Goal: Task Accomplishment & Management: Manage account settings

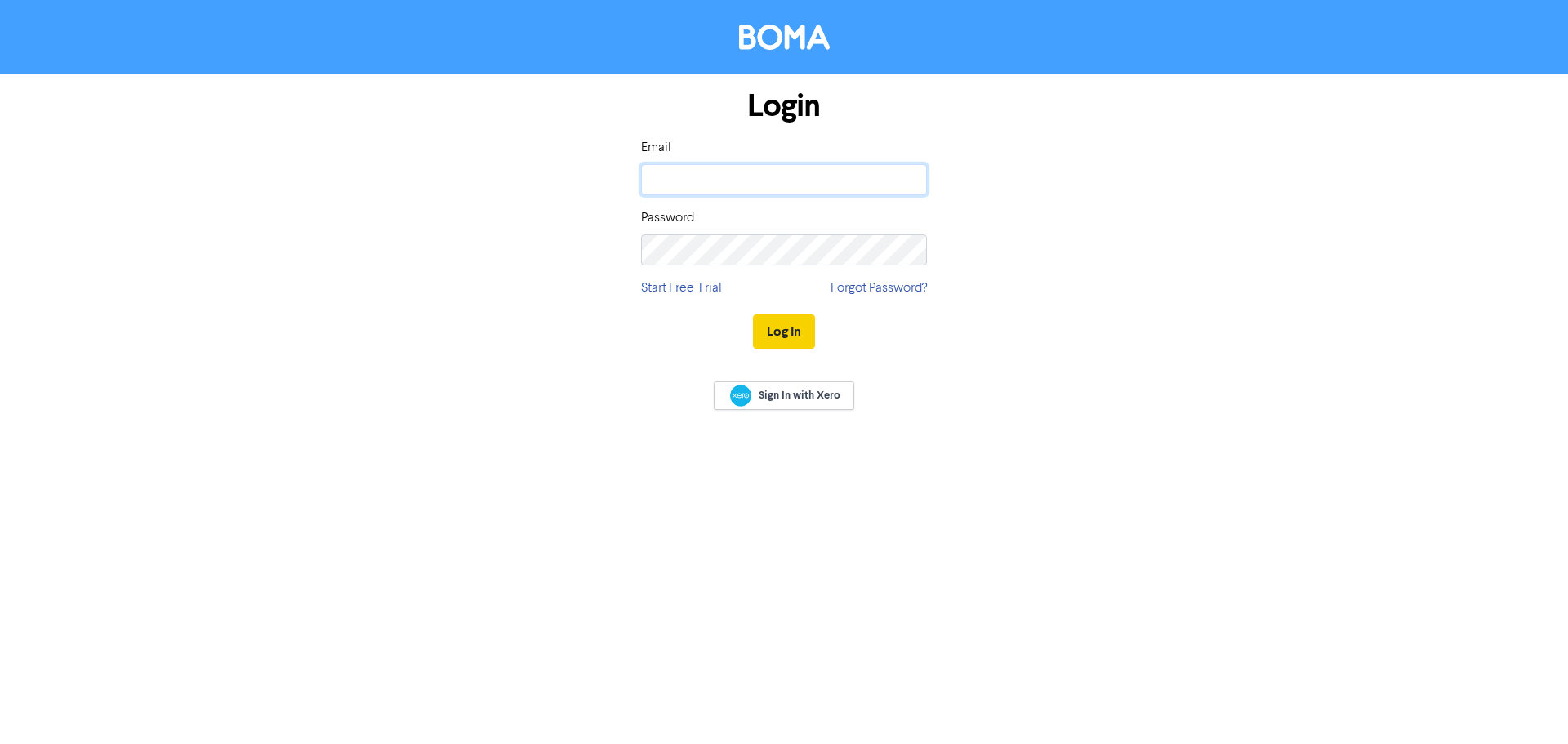
type input "[PERSON_NAME][EMAIL_ADDRESS][DOMAIN_NAME]"
click at [772, 337] on button "Log In" at bounding box center [783, 331] width 62 height 34
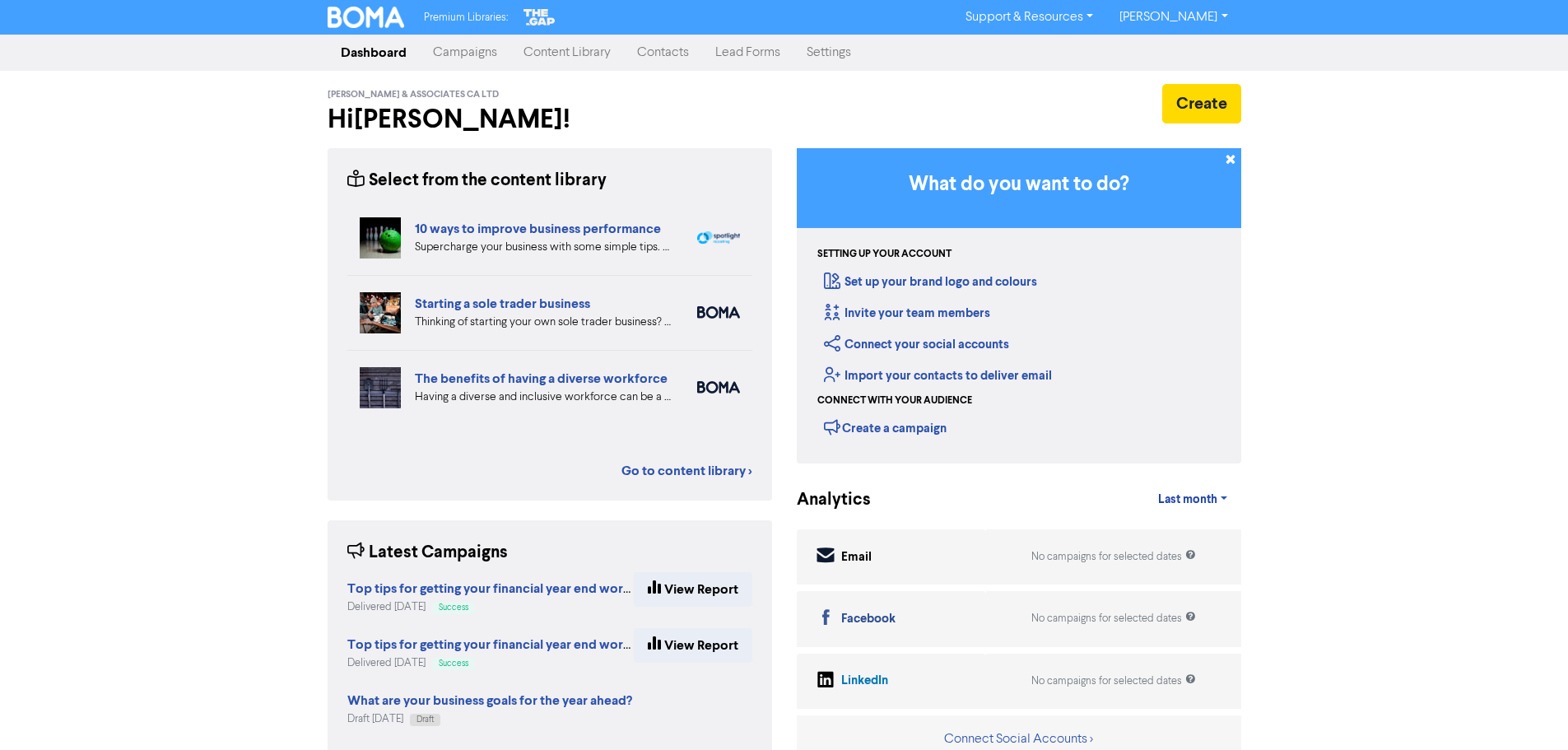
click at [668, 50] on link "Contacts" at bounding box center [663, 52] width 79 height 33
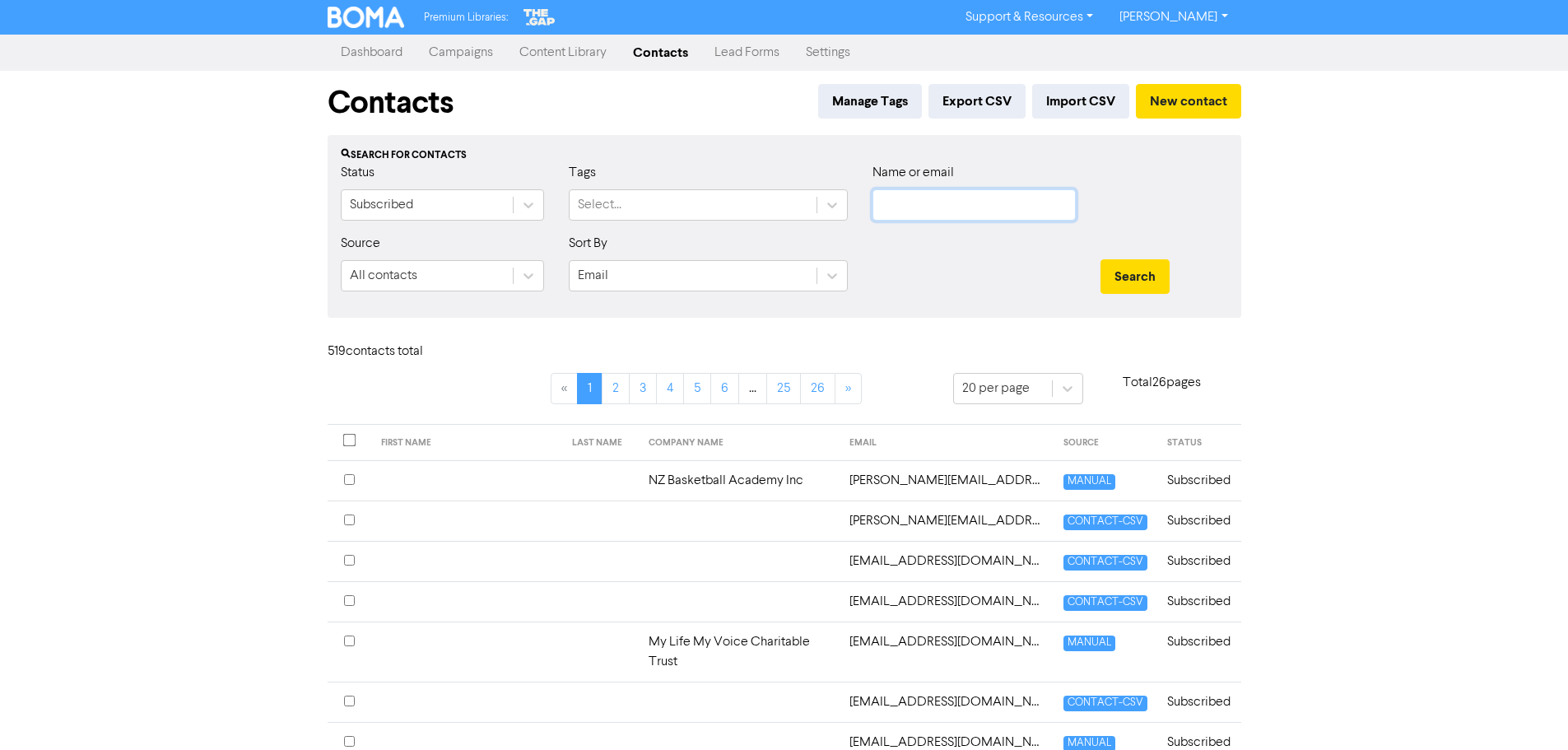
paste input "[EMAIL_ADDRESS][DOMAIN_NAME]"
type input "[EMAIL_ADDRESS][DOMAIN_NAME]"
click at [1154, 272] on button "Search" at bounding box center [1135, 277] width 69 height 34
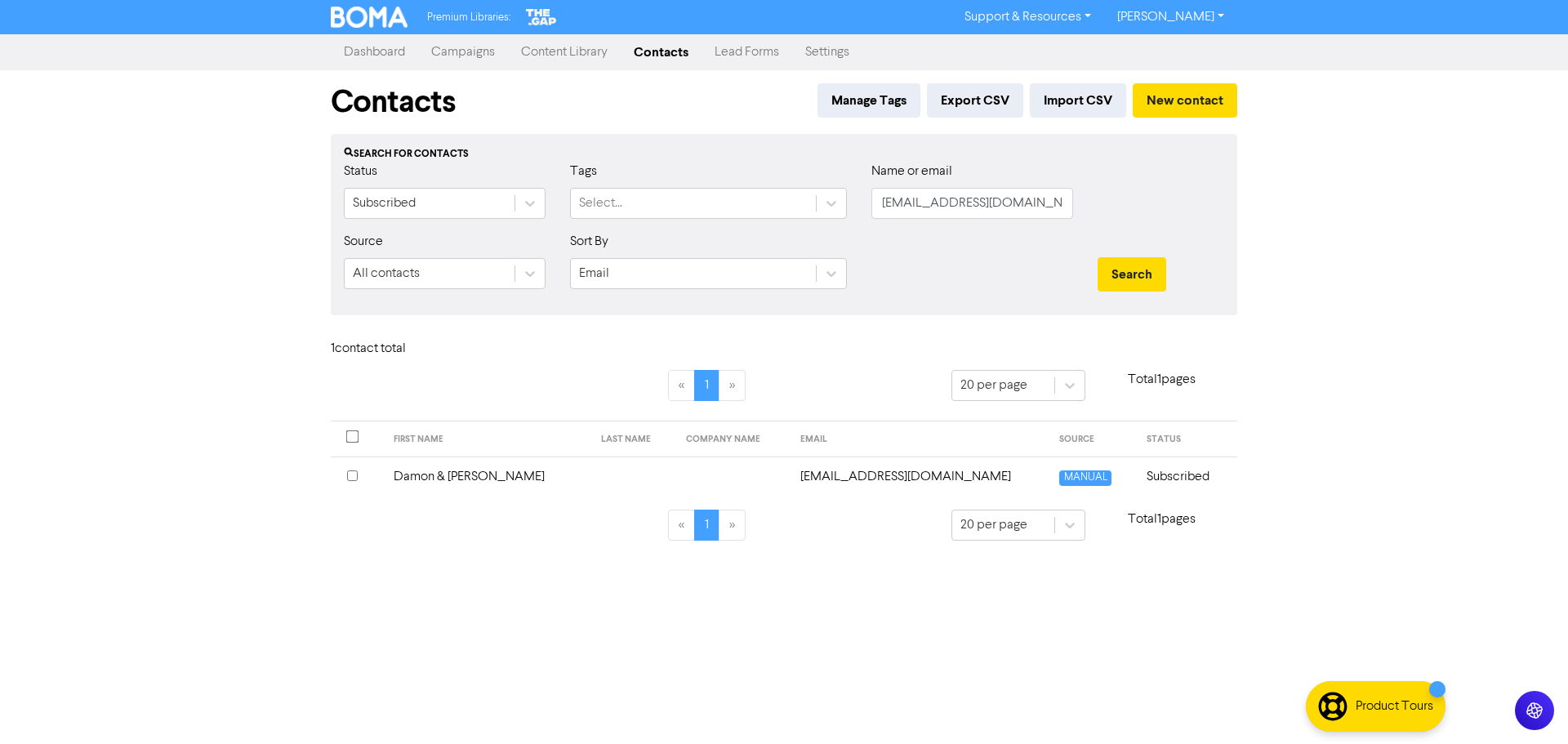
click at [356, 475] on input "checkbox" at bounding box center [352, 475] width 11 height 11
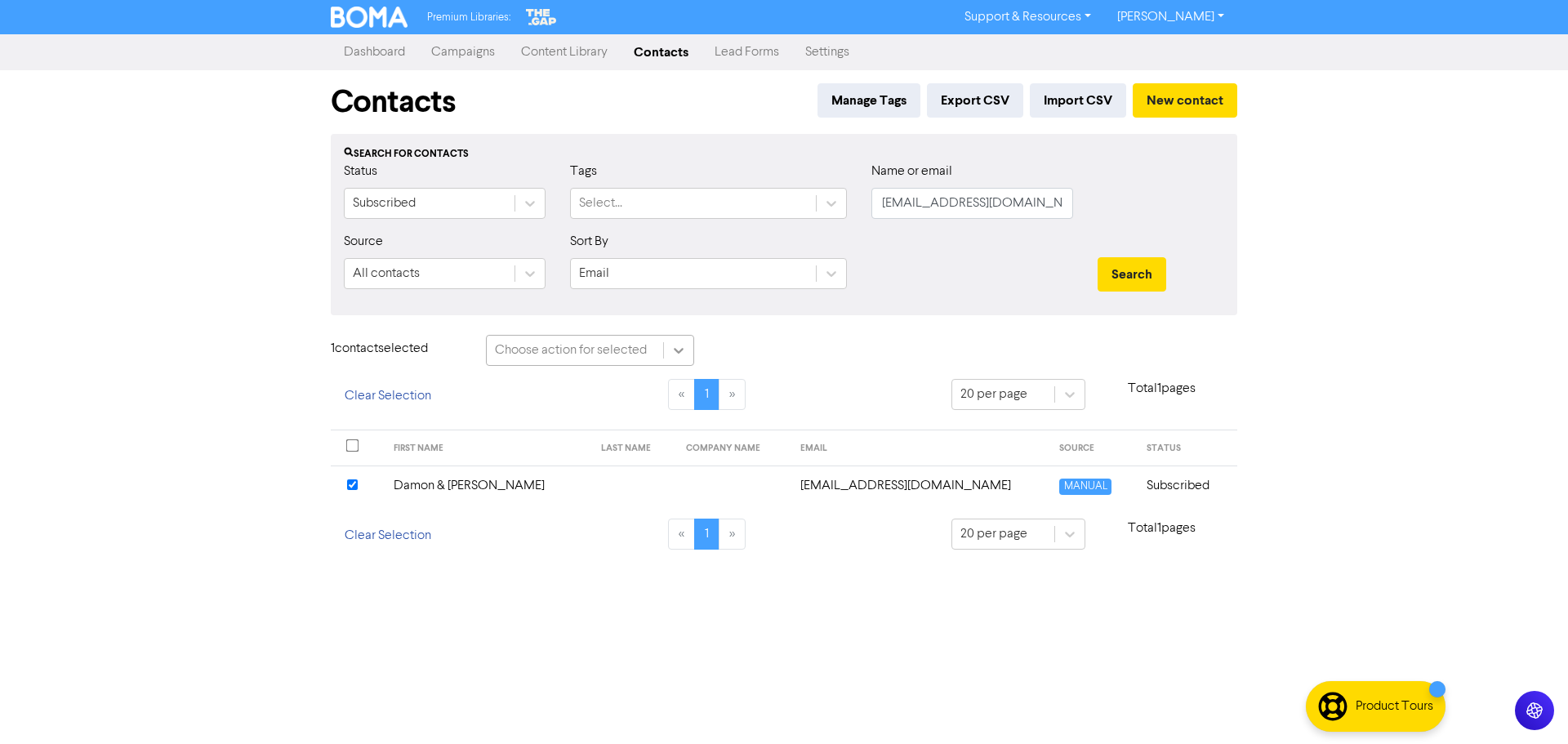
click at [679, 347] on icon at bounding box center [678, 350] width 16 height 16
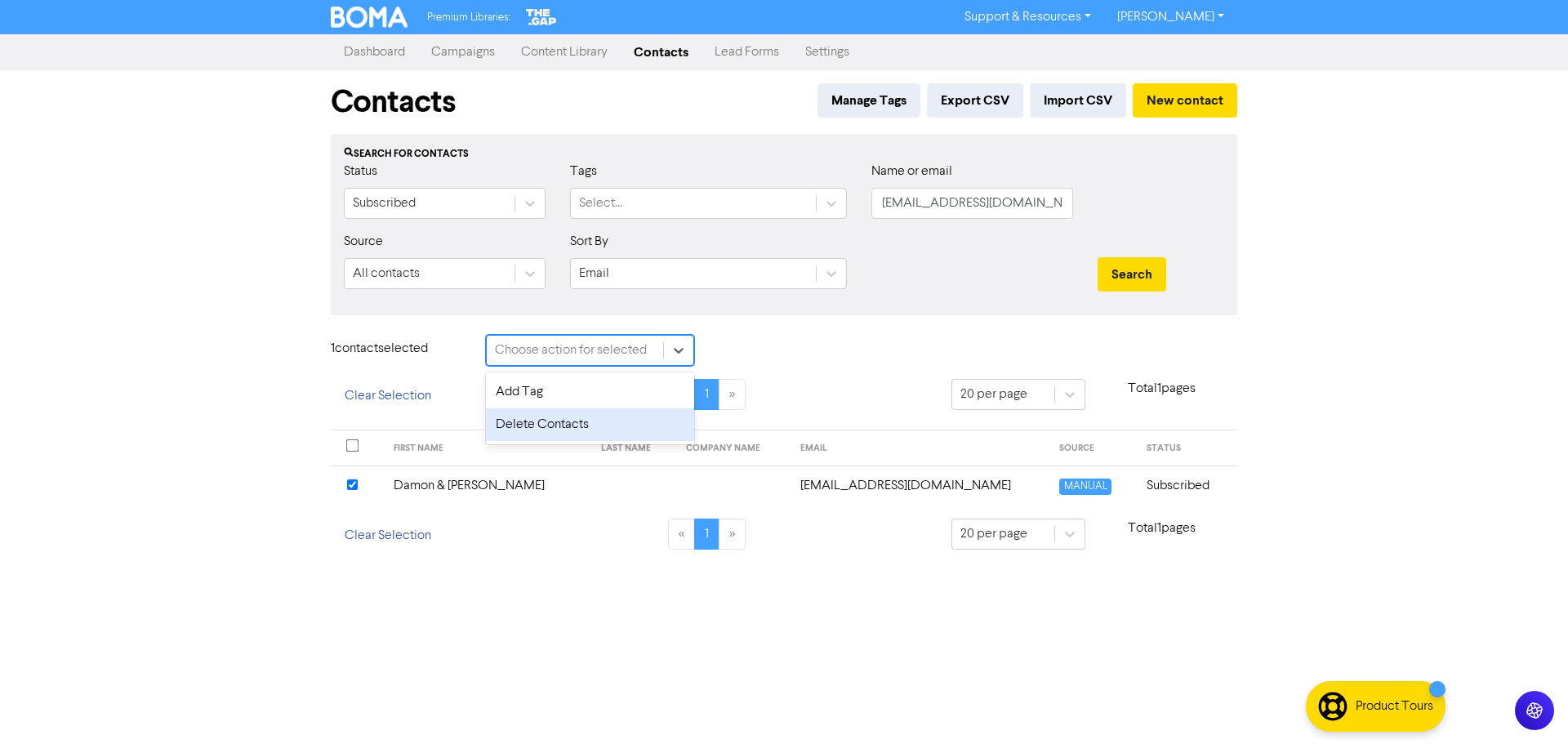
click at [578, 421] on div "Delete Contacts" at bounding box center [590, 425] width 209 height 33
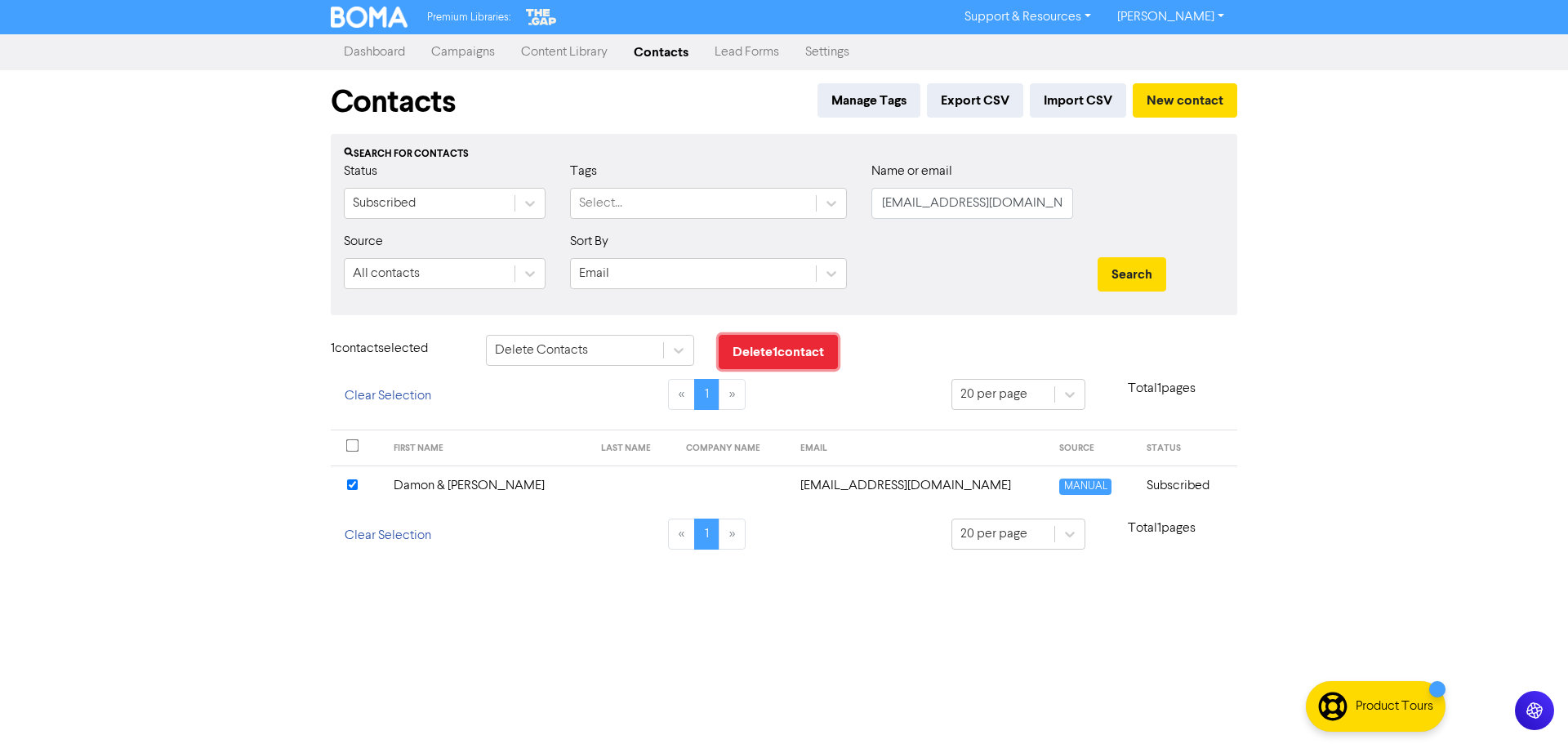
click at [799, 356] on button "Delete 1 contact" at bounding box center [778, 352] width 120 height 34
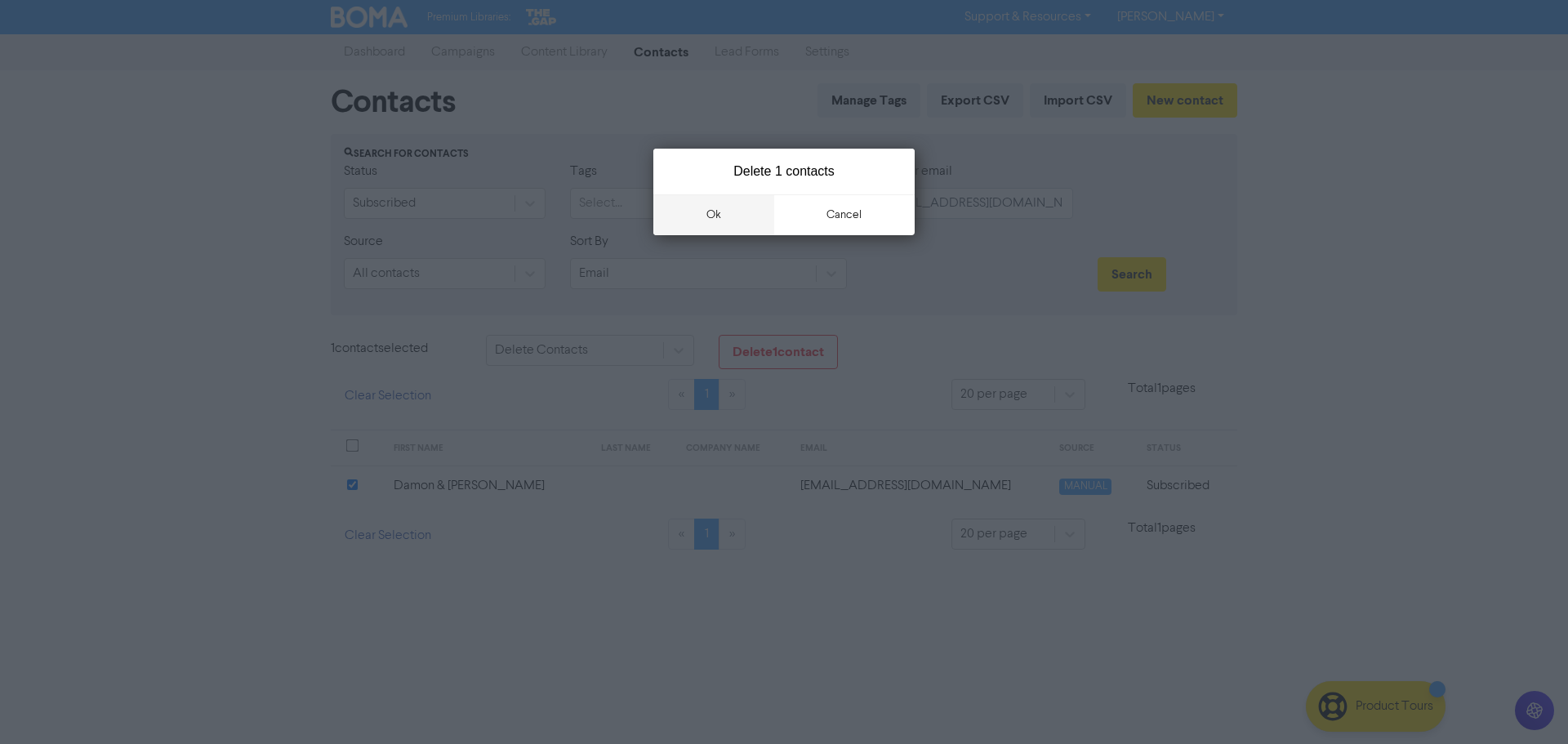
click at [709, 209] on button "ok" at bounding box center [714, 214] width 121 height 41
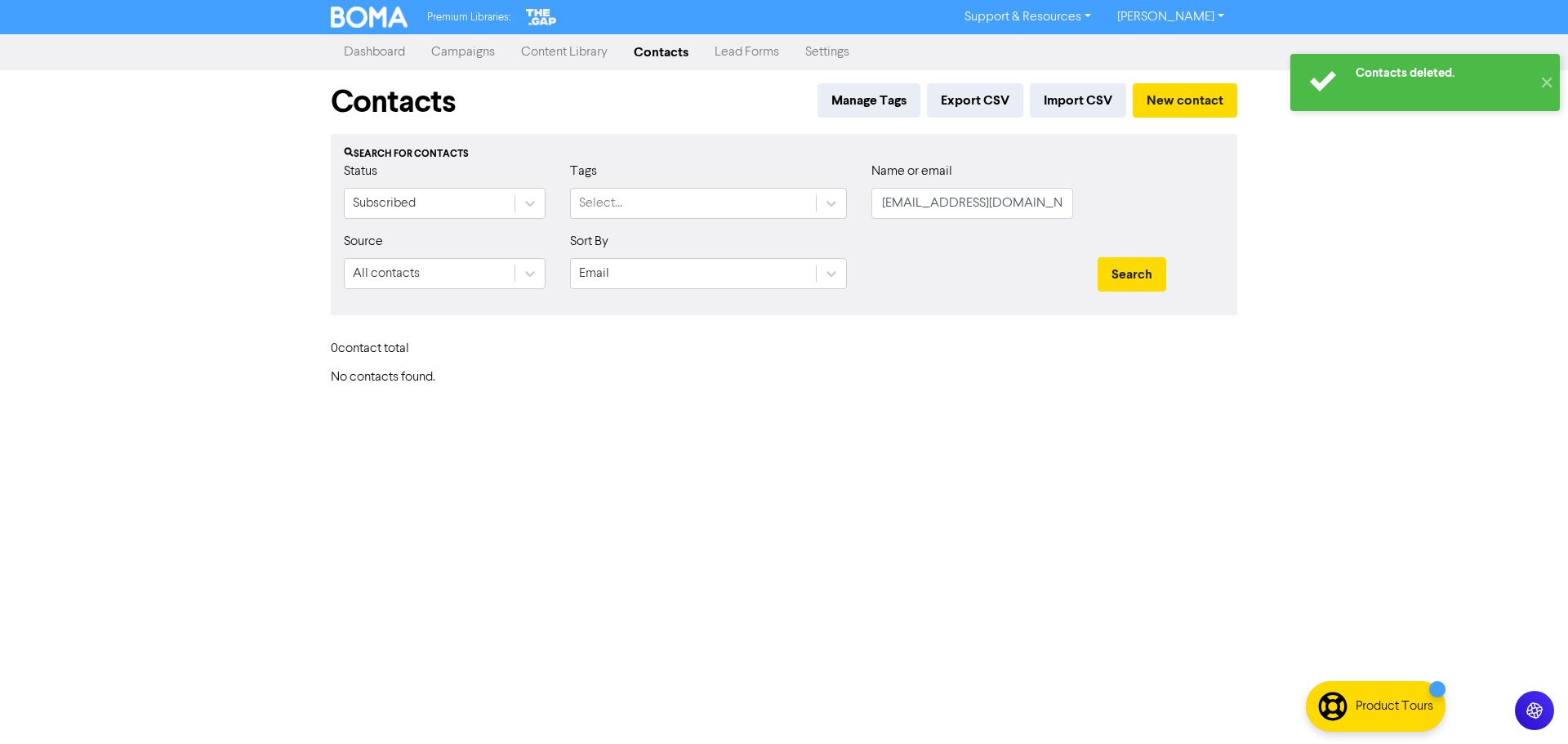
click at [1215, 19] on link "[PERSON_NAME]" at bounding box center [1170, 17] width 133 height 26
click at [1178, 52] on button "Log Out" at bounding box center [1170, 48] width 129 height 19
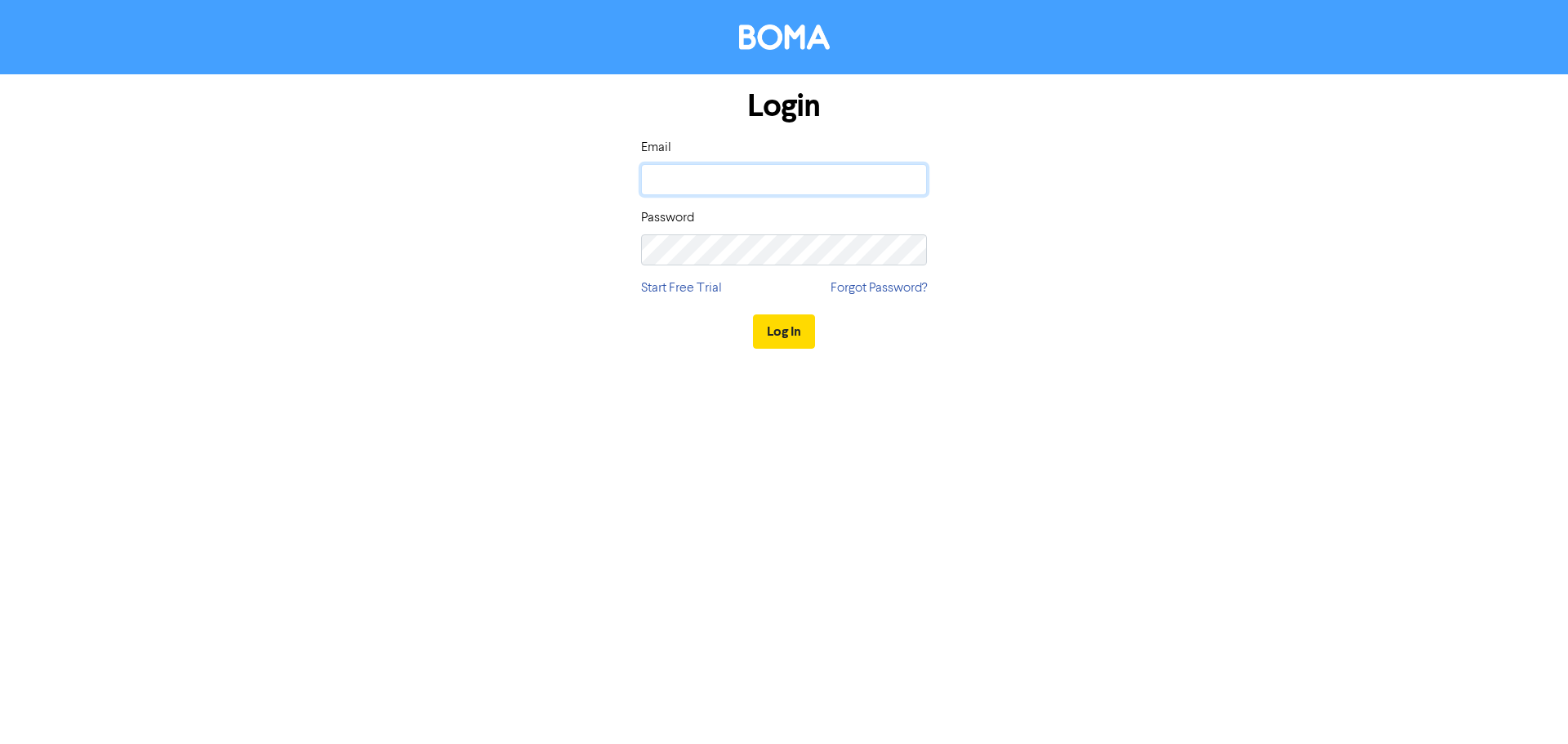
type input "[PERSON_NAME][EMAIL_ADDRESS][DOMAIN_NAME]"
